Goal: Task Accomplishment & Management: Manage account settings

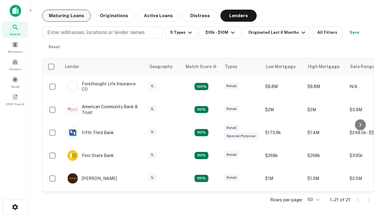
click at [66, 16] on button "Maturing Loans" at bounding box center [66, 16] width 49 height 12
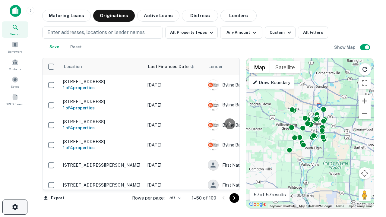
click at [15, 207] on icon "button" at bounding box center [14, 207] width 7 height 7
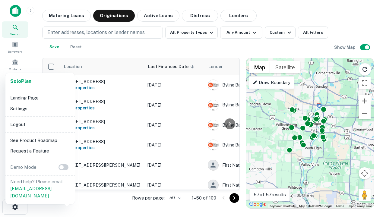
click at [40, 124] on li "Logout" at bounding box center [40, 124] width 65 height 11
